Goal: Task Accomplishment & Management: Manage account settings

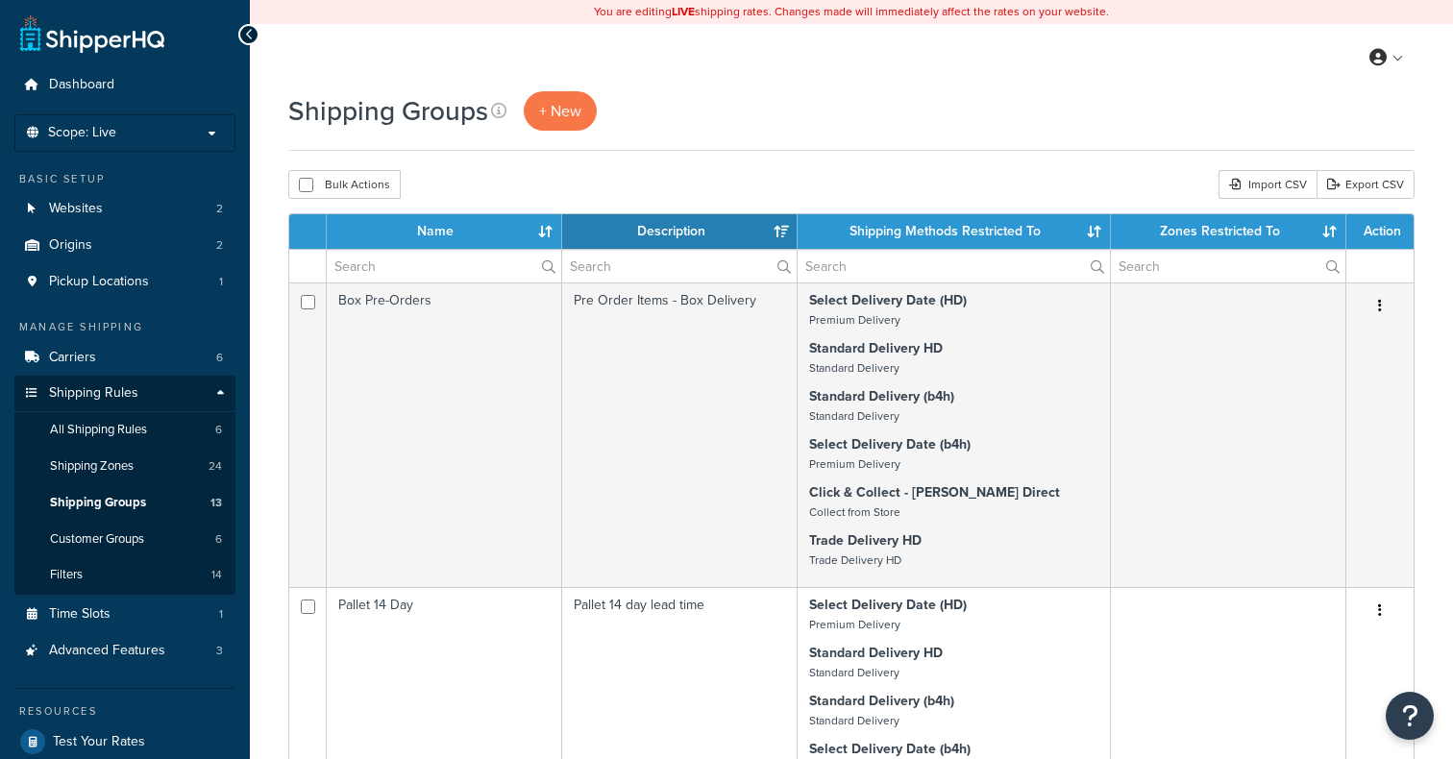
select select "15"
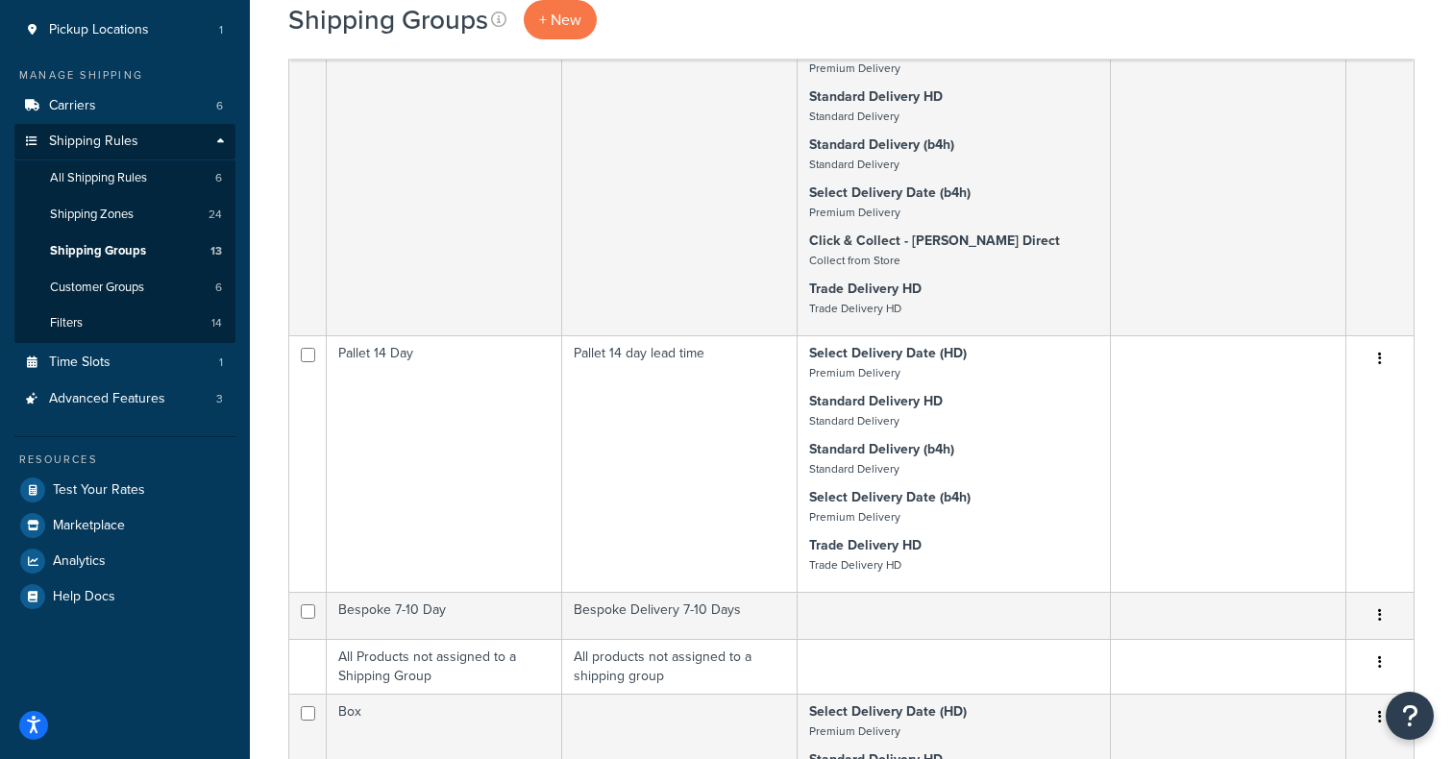
scroll to position [243, 0]
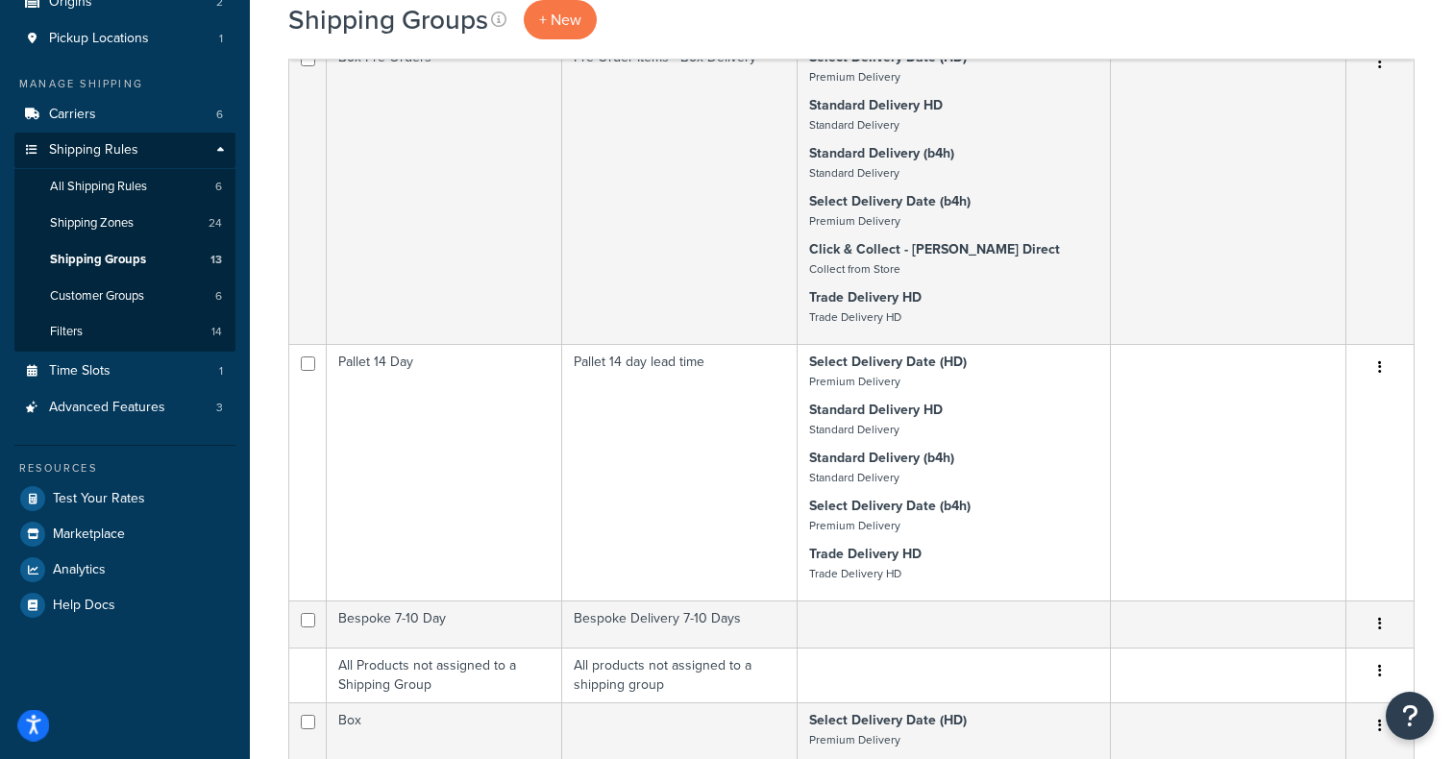
click at [40, 724] on icon "Open accessiBe: accessibility options, statement and help" at bounding box center [33, 725] width 15 height 20
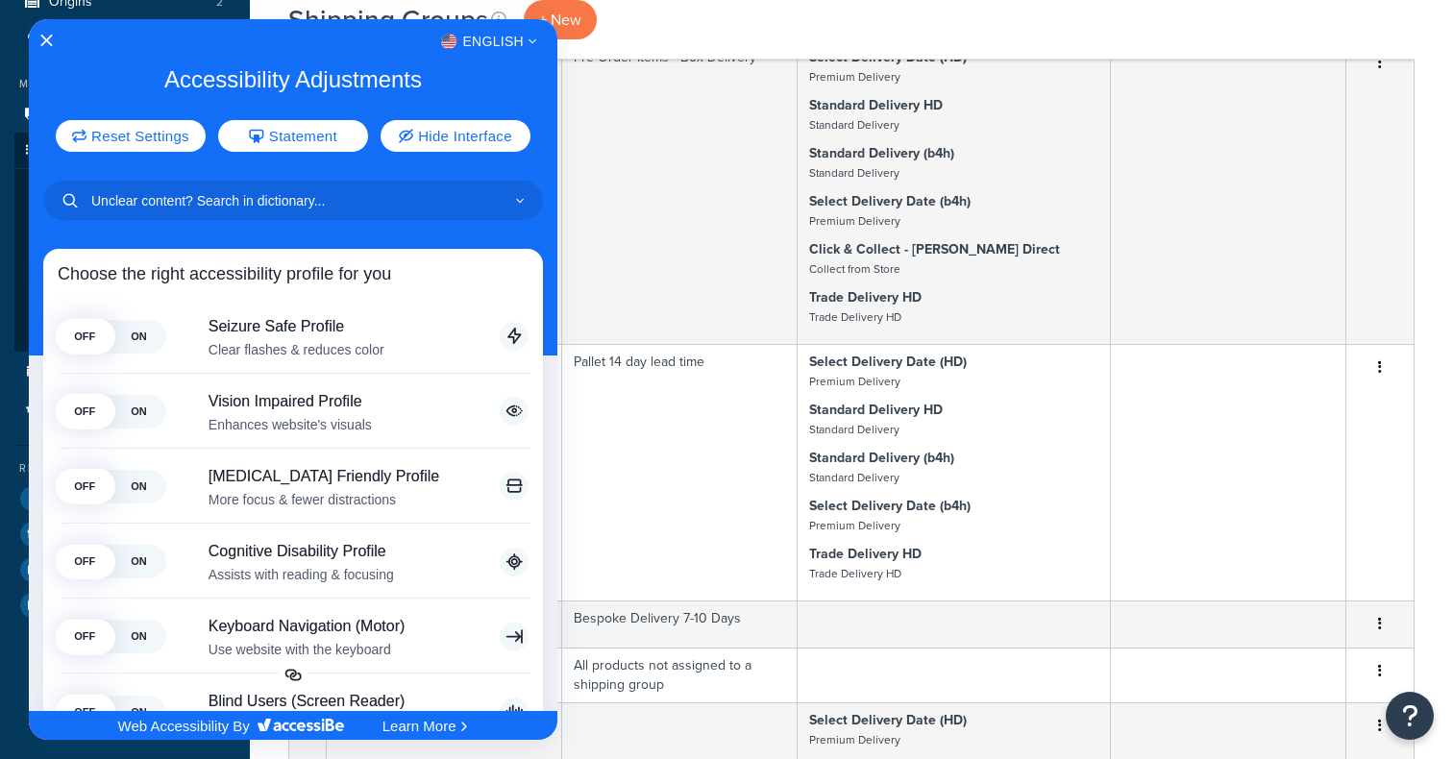
click at [53, 41] on div "English" at bounding box center [293, 41] width 529 height 25
click at [46, 41] on icon "Close Accessibility Interface" at bounding box center [45, 40] width 13 height 13
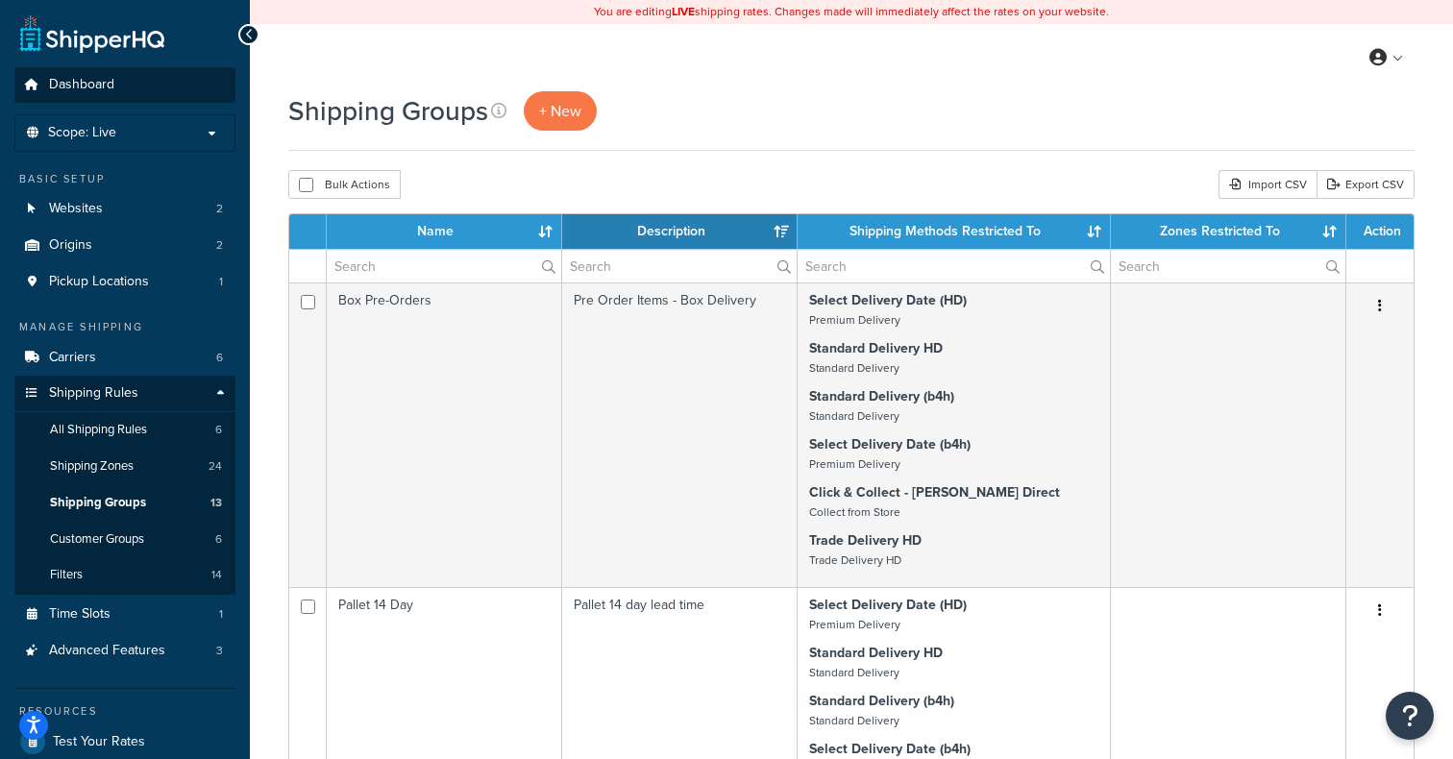
scroll to position [3, 0]
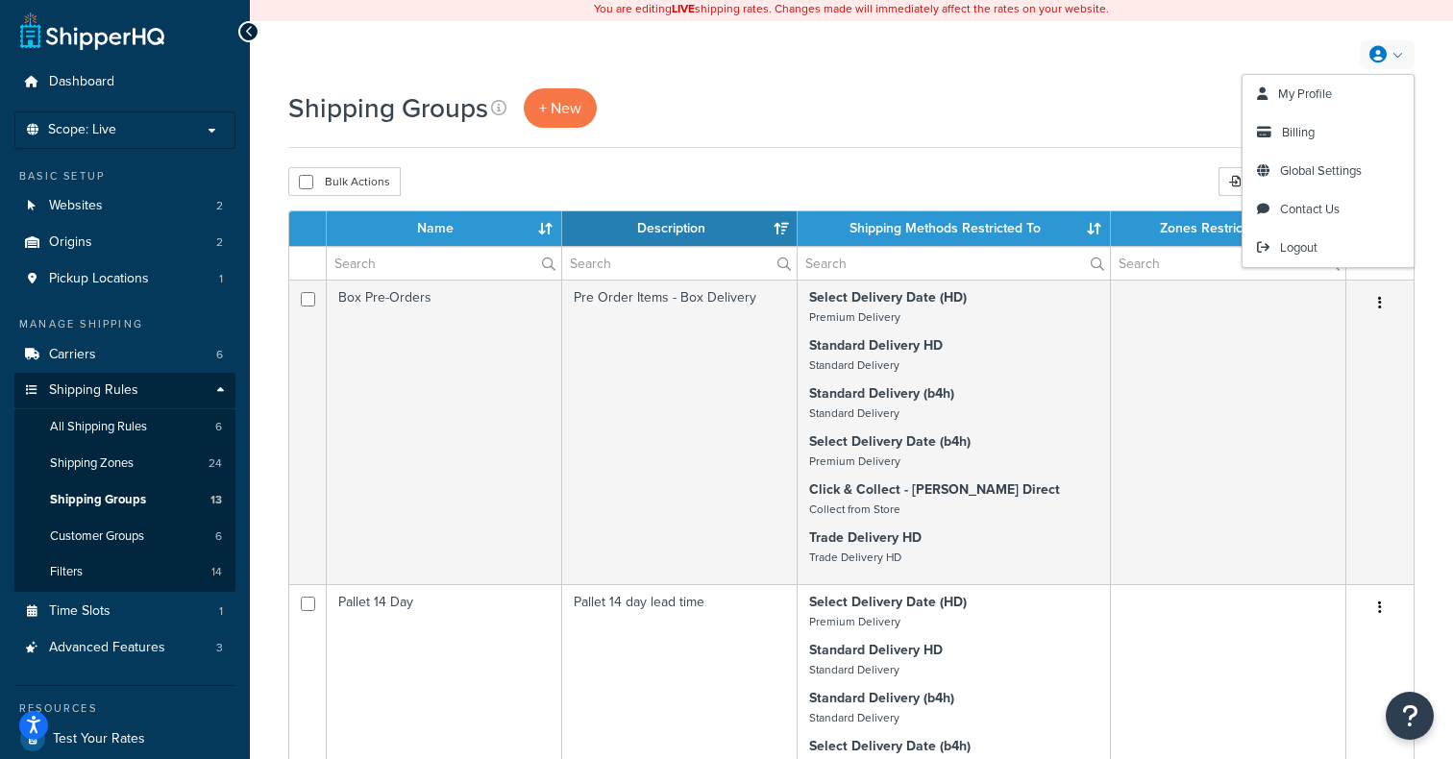
click at [1388, 47] on link at bounding box center [1387, 54] width 55 height 29
click at [1317, 97] on span "My Profile" at bounding box center [1305, 94] width 54 height 18
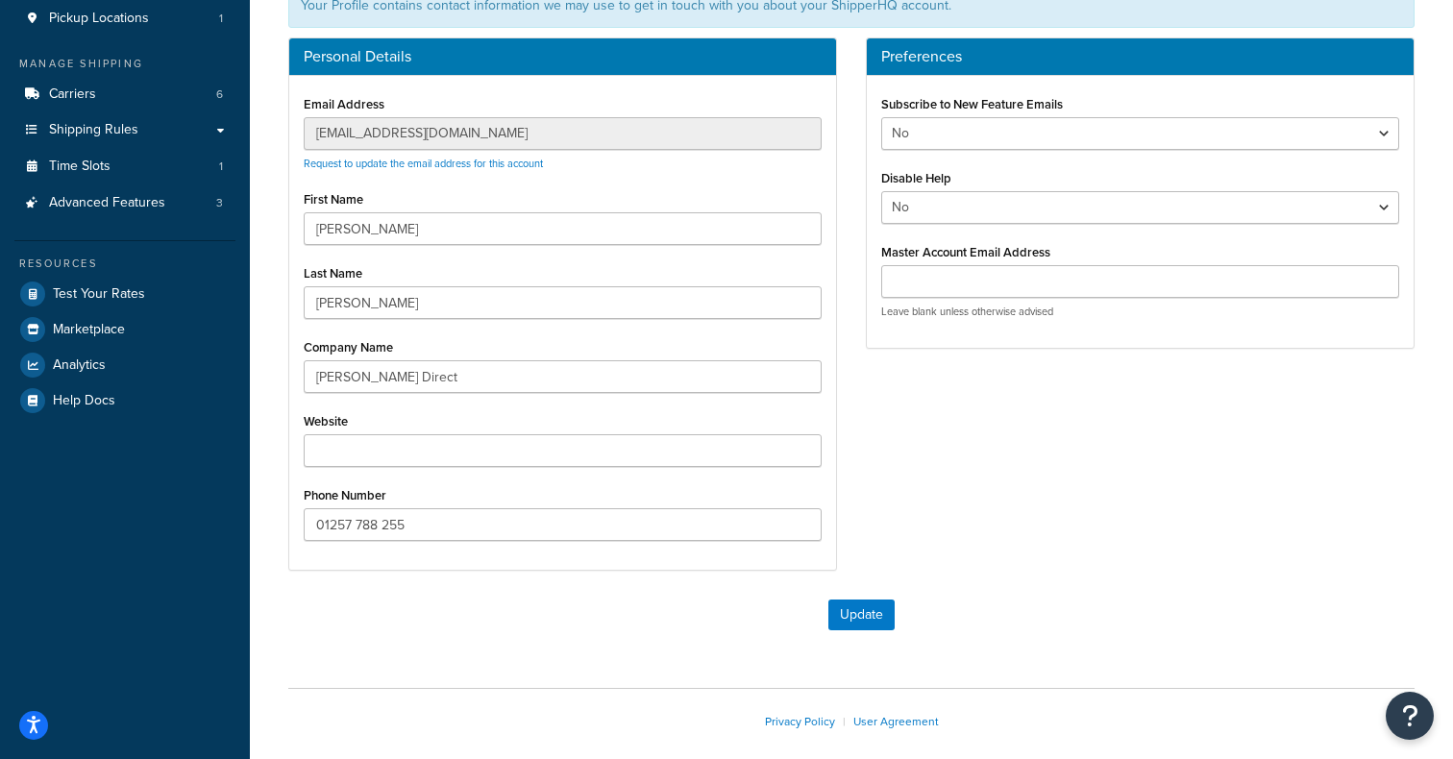
scroll to position [261, 0]
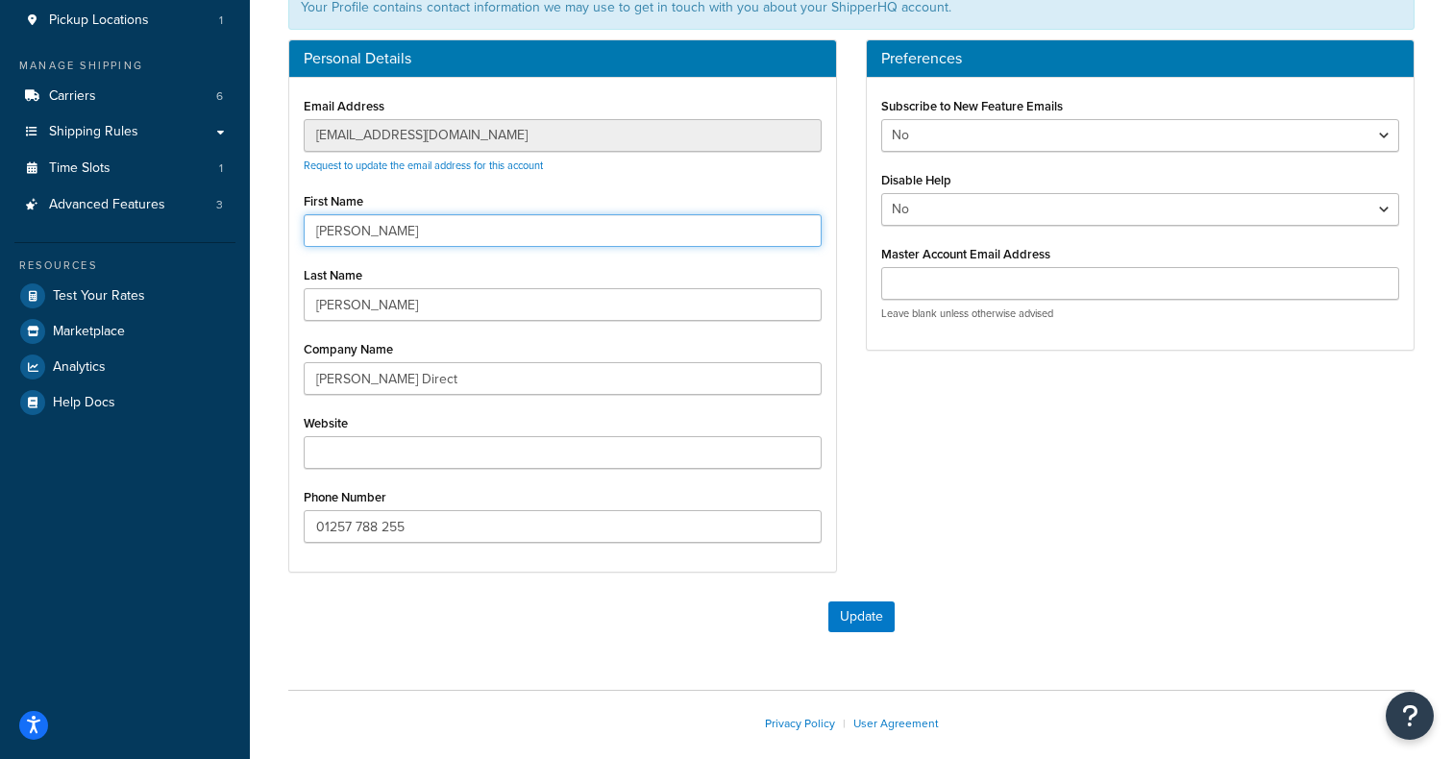
click at [339, 229] on input "[PERSON_NAME]" at bounding box center [563, 230] width 518 height 33
type input "[PERSON_NAME]"
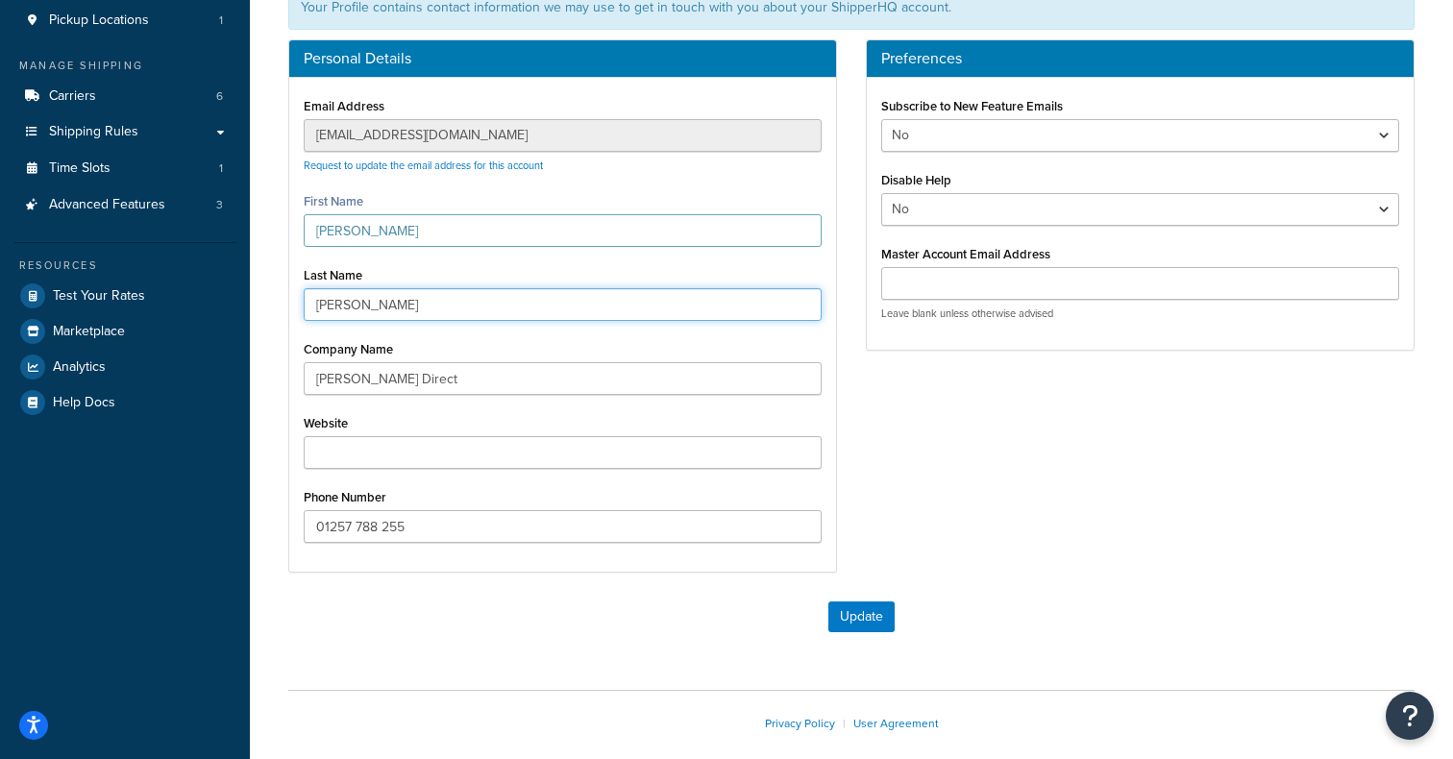
type input "[PERSON_NAME]"
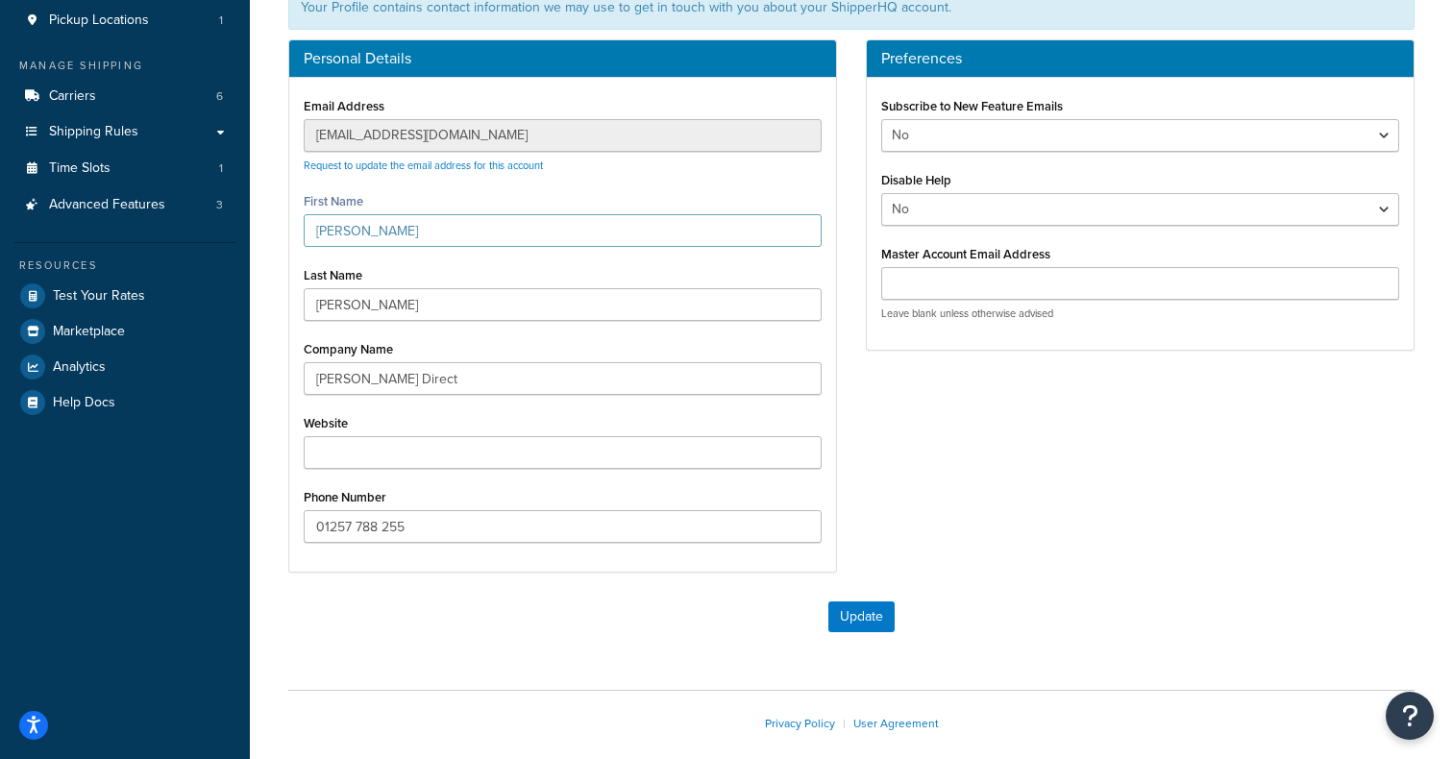
click at [1010, 460] on div "Personal Details Email Address [EMAIL_ADDRESS][DOMAIN_NAME] Request to update t…" at bounding box center [851, 315] width 1155 height 553
click at [870, 620] on button "Update" at bounding box center [862, 617] width 66 height 31
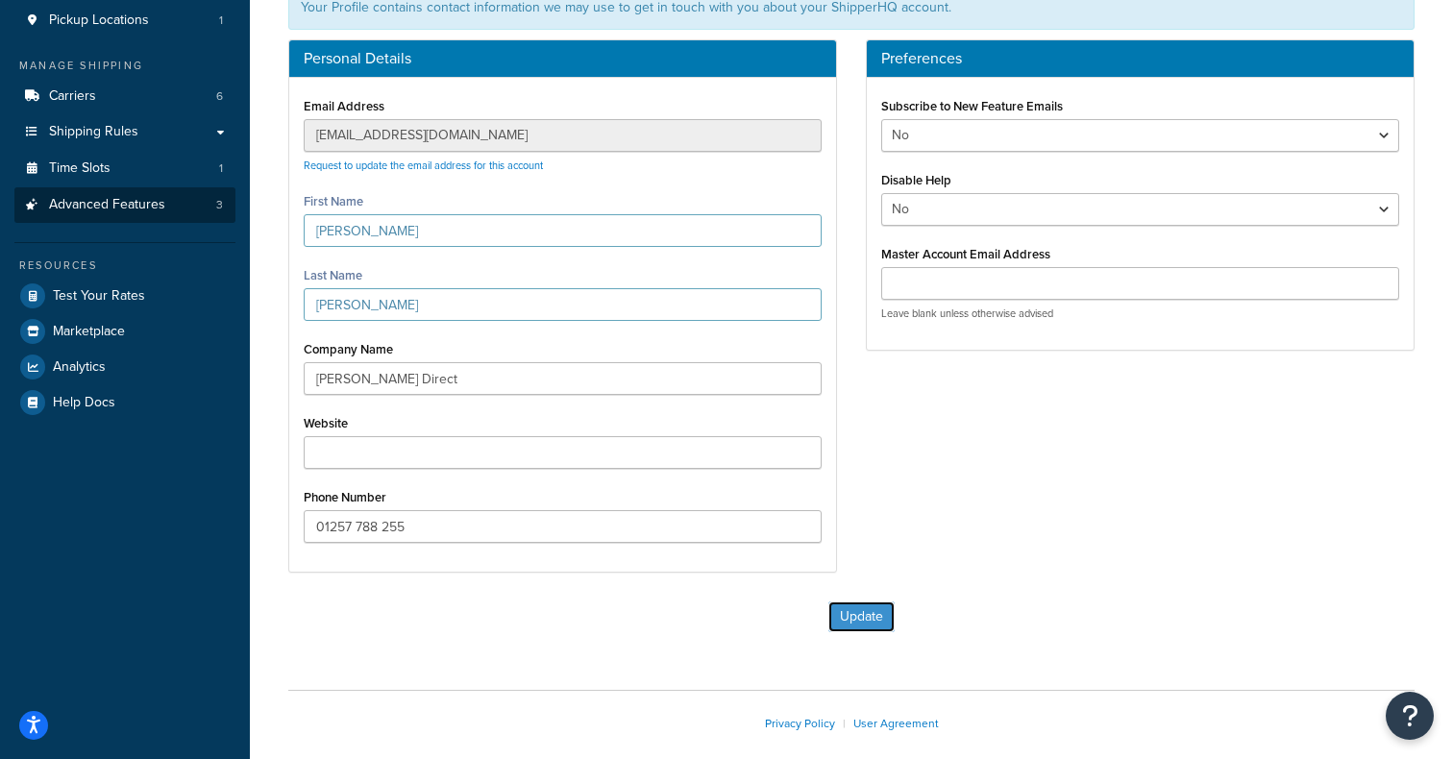
scroll to position [206, 0]
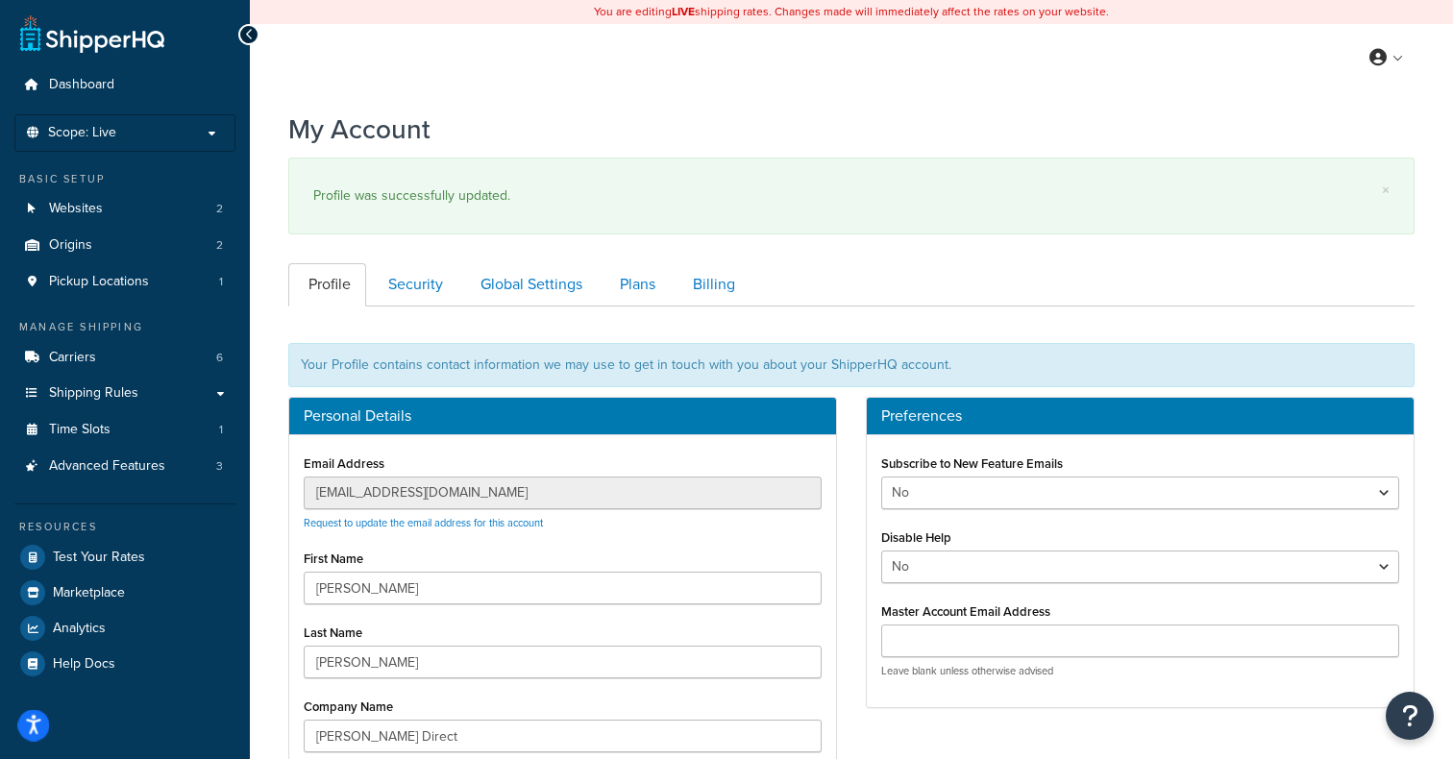
click at [41, 724] on button "Open accessiBe: accessibility options, statement and help" at bounding box center [34, 726] width 32 height 32
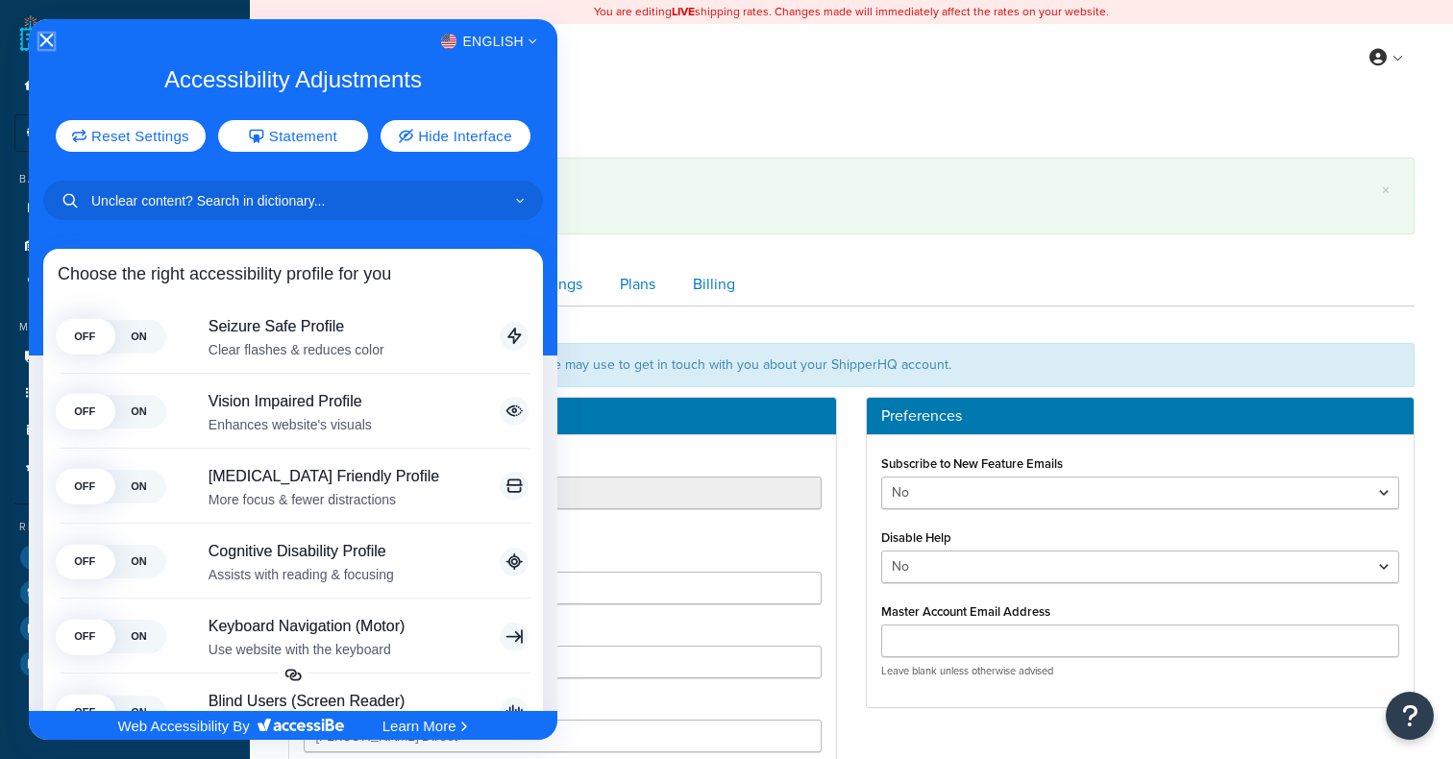
click at [44, 40] on icon "Close Accessibility Interface" at bounding box center [46, 40] width 13 height 13
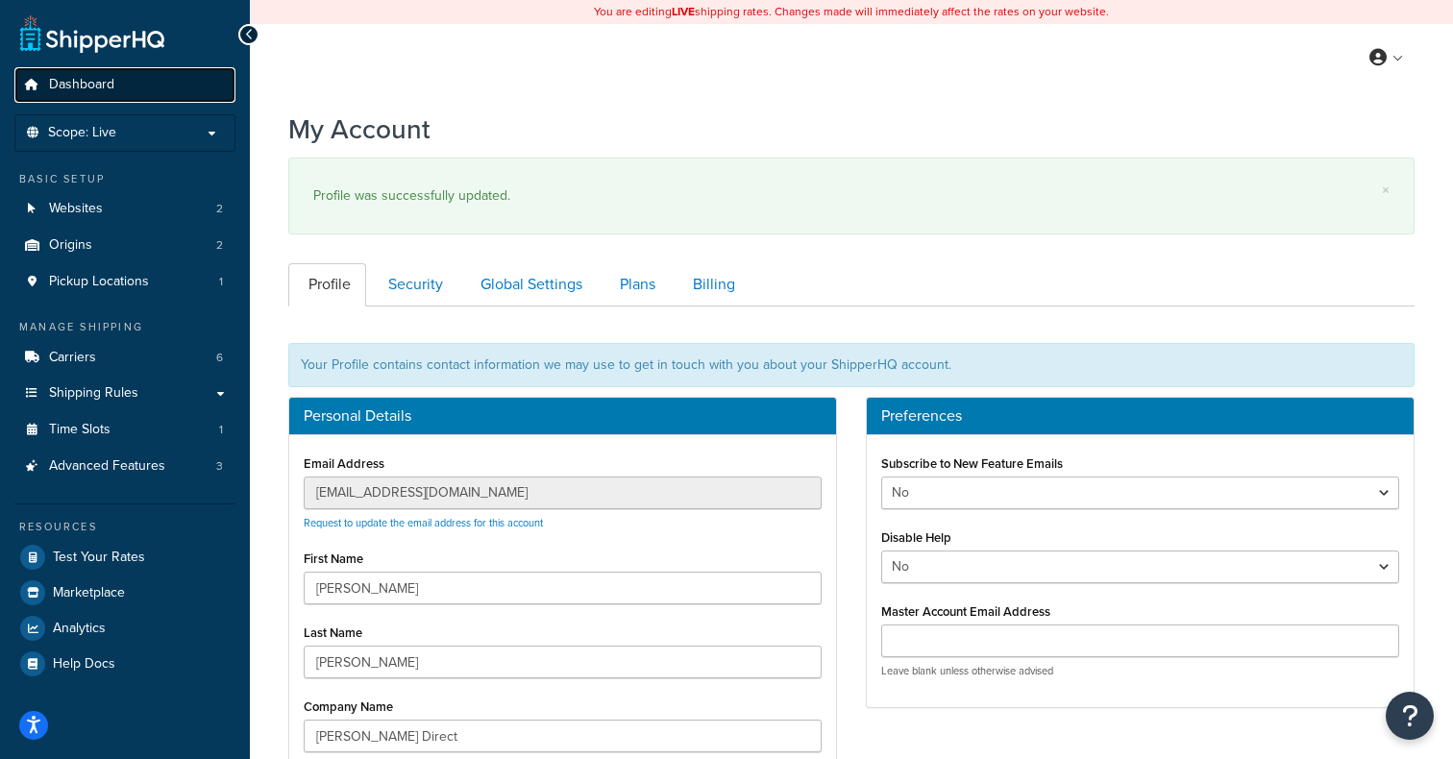
click at [88, 83] on span "Dashboard" at bounding box center [81, 85] width 65 height 16
